Goal: Information Seeking & Learning: Learn about a topic

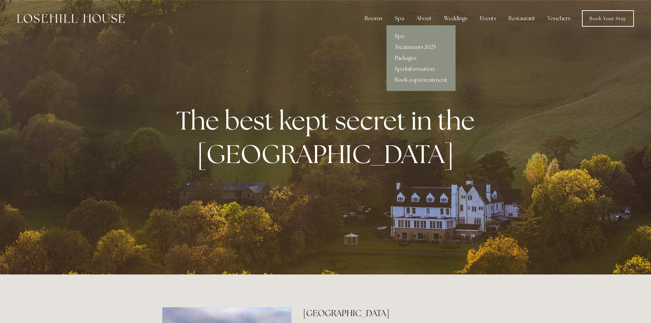
click at [406, 46] on link "Treatments 2025" at bounding box center [421, 47] width 69 height 11
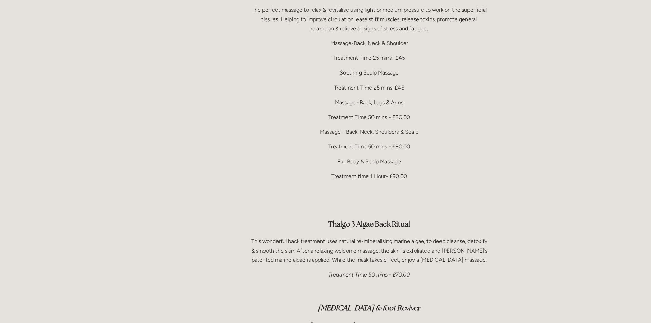
scroll to position [1368, 0]
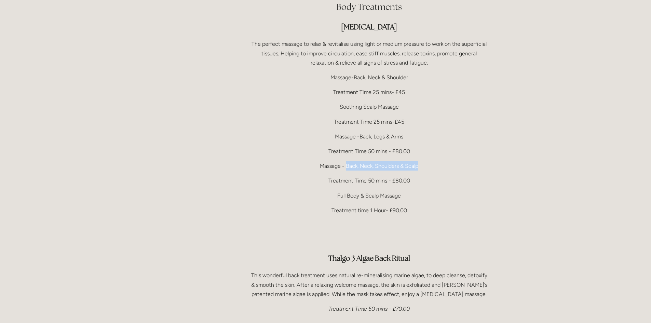
drag, startPoint x: 389, startPoint y: 145, endPoint x: 347, endPoint y: 146, distance: 42.1
click at [347, 161] on p "Massage - Back, Neck, Shoulders & Scalp" at bounding box center [370, 165] width 240 height 9
copy p "Back, Neck, Shoulders & Scalp"
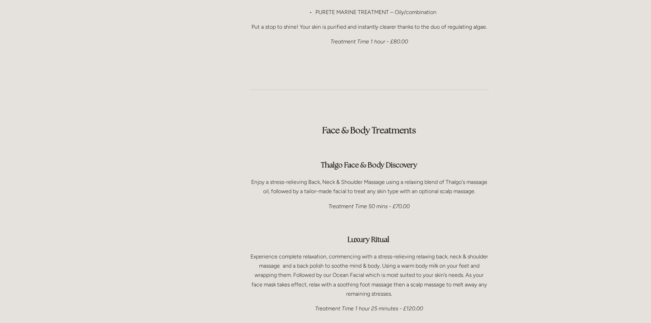
scroll to position [821, 0]
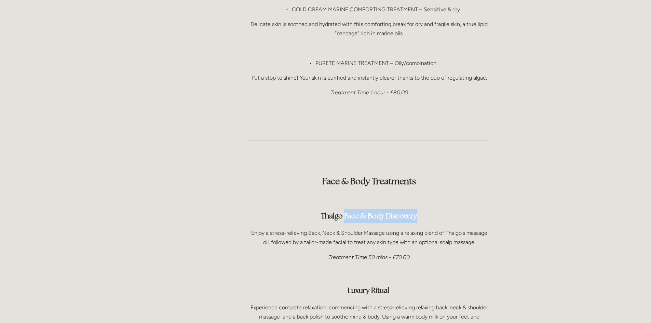
drag, startPoint x: 345, startPoint y: 198, endPoint x: 417, endPoint y: 197, distance: 72.8
click at [417, 211] on strong "Thalgo Face & Body Discovery" at bounding box center [369, 215] width 96 height 9
copy strong "Face & Body Discovery"
click at [430, 209] on h3 "Thalgo Face & Body Discovery" at bounding box center [370, 216] width 240 height 14
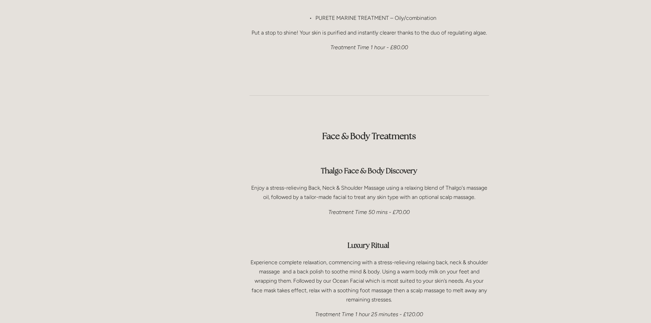
scroll to position [786, 0]
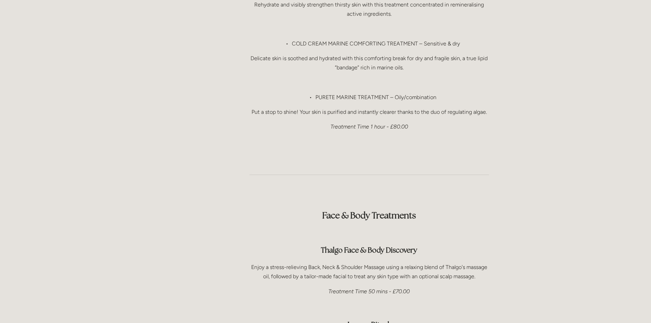
drag, startPoint x: 432, startPoint y: 233, endPoint x: 343, endPoint y: 234, distance: 88.6
click at [343, 243] on h3 "Thalgo Face & Body Discovery" at bounding box center [370, 250] width 240 height 14
copy strong "Face & Body Discovery"
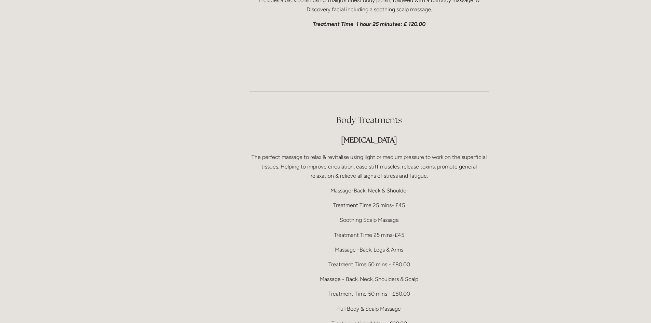
scroll to position [1299, 0]
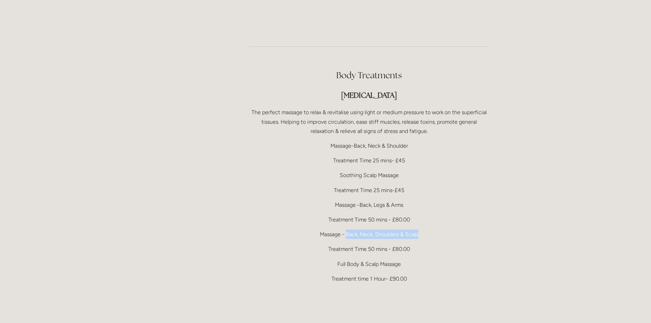
drag, startPoint x: 420, startPoint y: 217, endPoint x: 347, endPoint y: 217, distance: 73.5
click at [347, 230] on p "Massage - Back, Neck, Shoulders & Scalp" at bounding box center [370, 234] width 240 height 9
copy p "Back, Neck, Shoulders & Scalp"
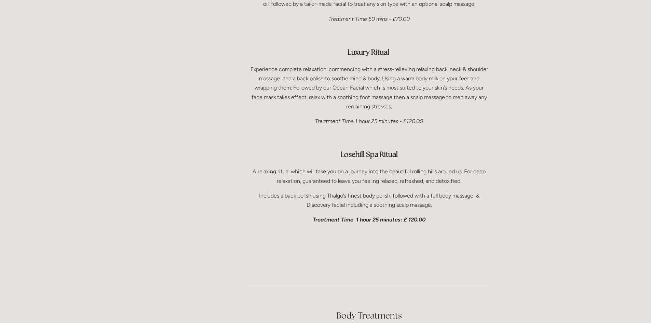
scroll to position [992, 0]
